Goal: Information Seeking & Learning: Learn about a topic

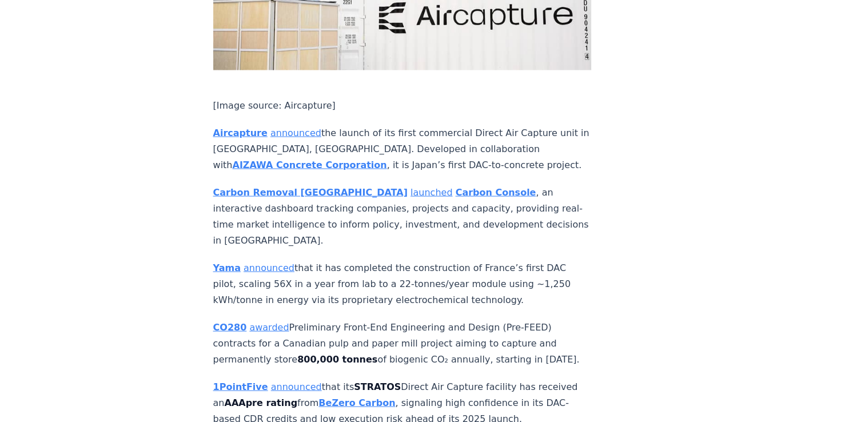
scroll to position [2342, 0]
click at [262, 323] on link "awarded" at bounding box center [268, 328] width 39 height 11
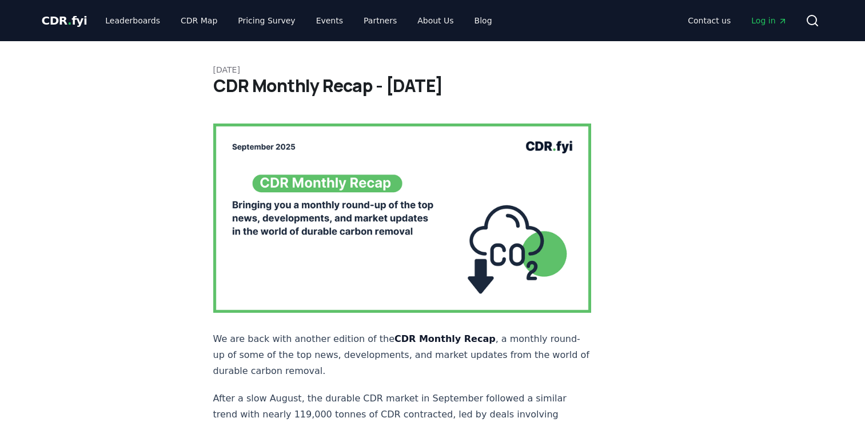
scroll to position [2342, 0]
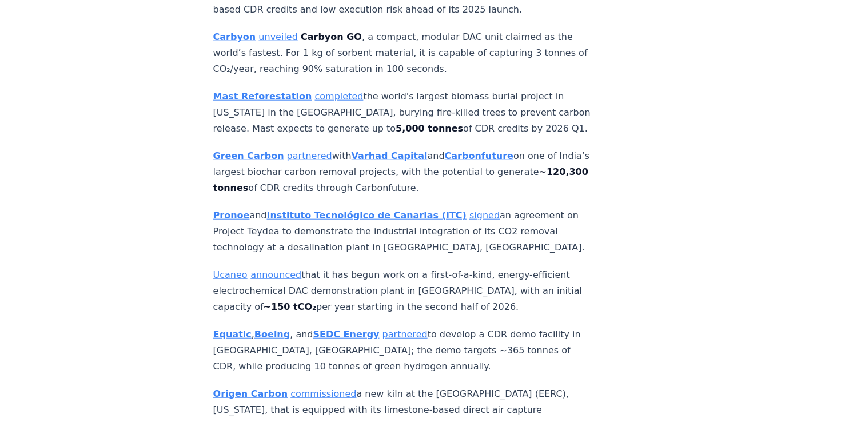
scroll to position [2741, 0]
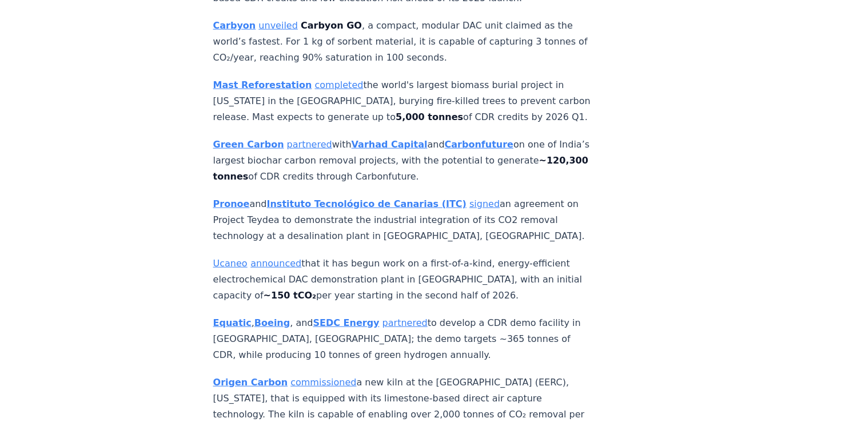
scroll to position [2778, 0]
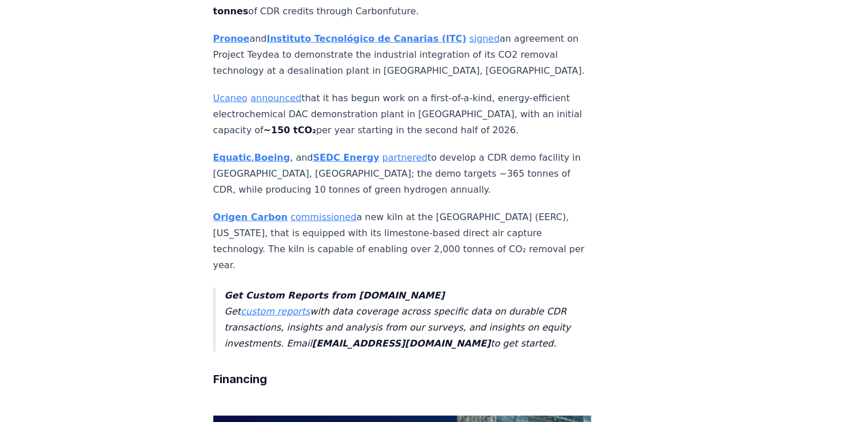
scroll to position [2920, 0]
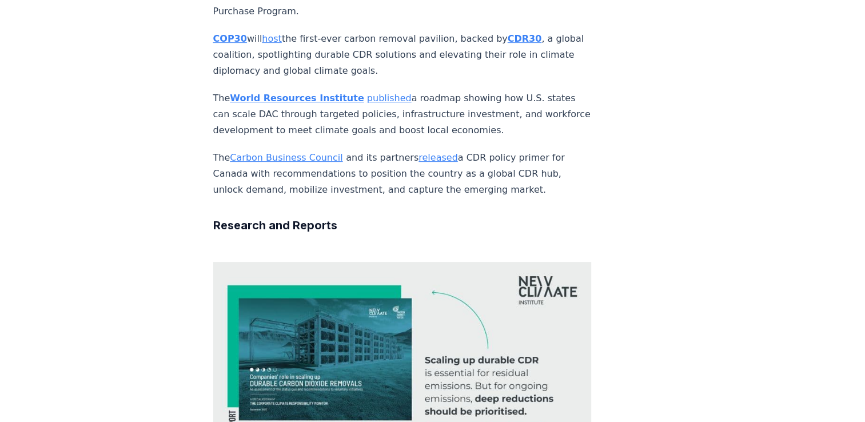
scroll to position [4681, 0]
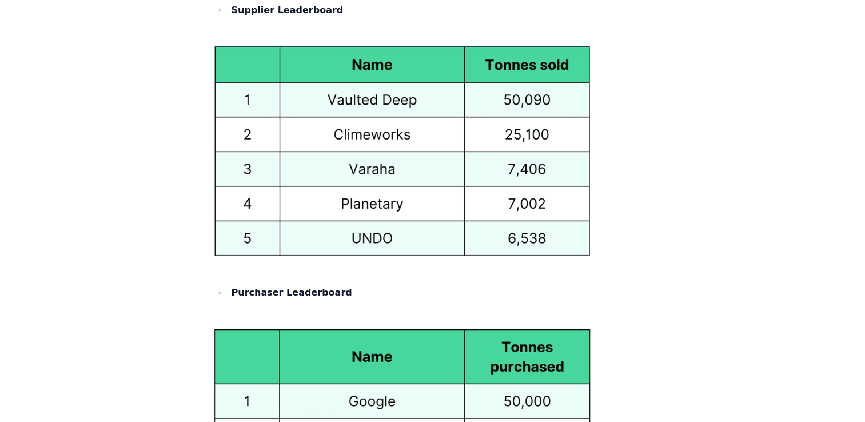
scroll to position [6083, 0]
